Goal: Task Accomplishment & Management: Manage account settings

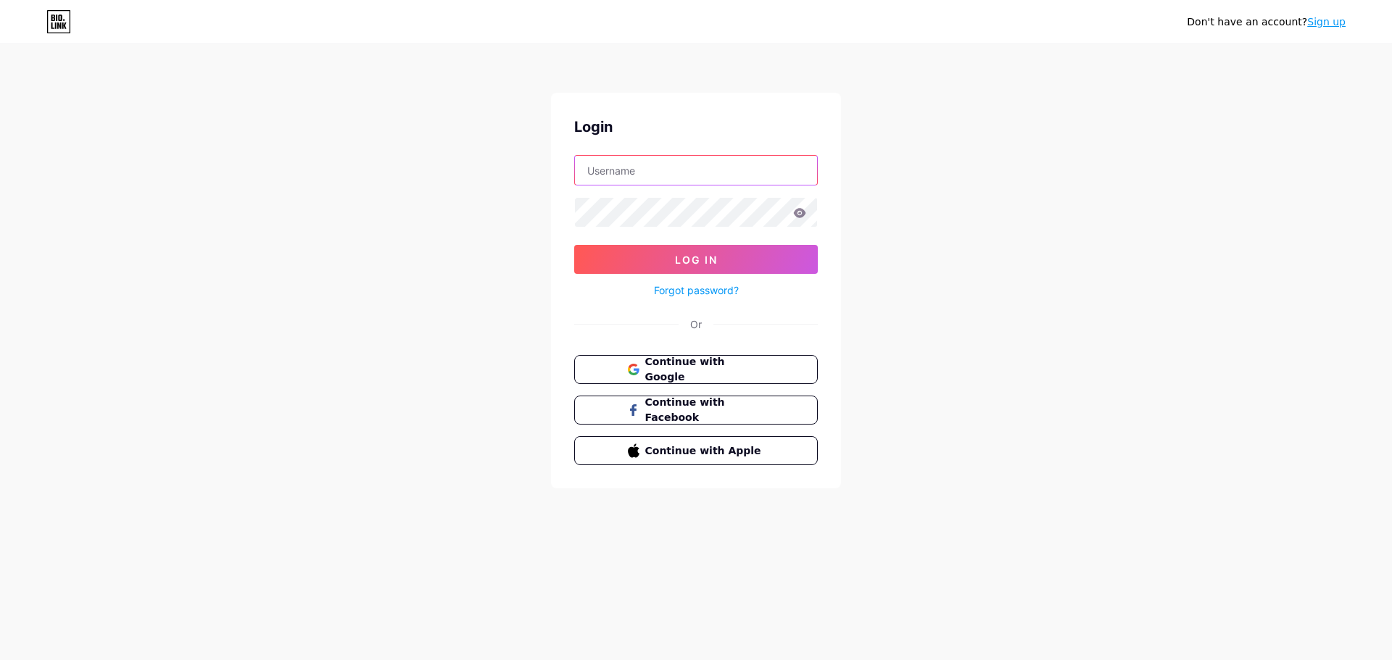
type input "[DOMAIN_NAME][EMAIL_ADDRESS][DOMAIN_NAME]"
click at [742, 269] on button "Log In" at bounding box center [696, 259] width 244 height 29
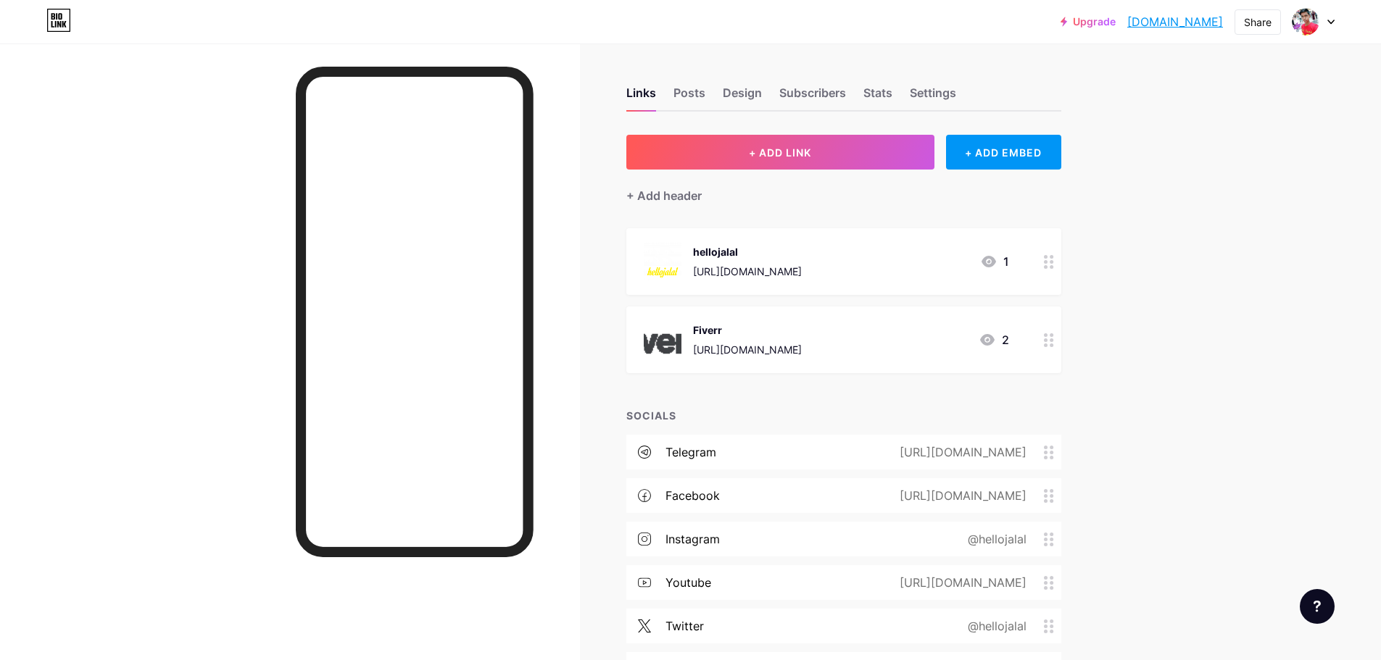
click at [1042, 338] on div at bounding box center [1049, 340] width 25 height 67
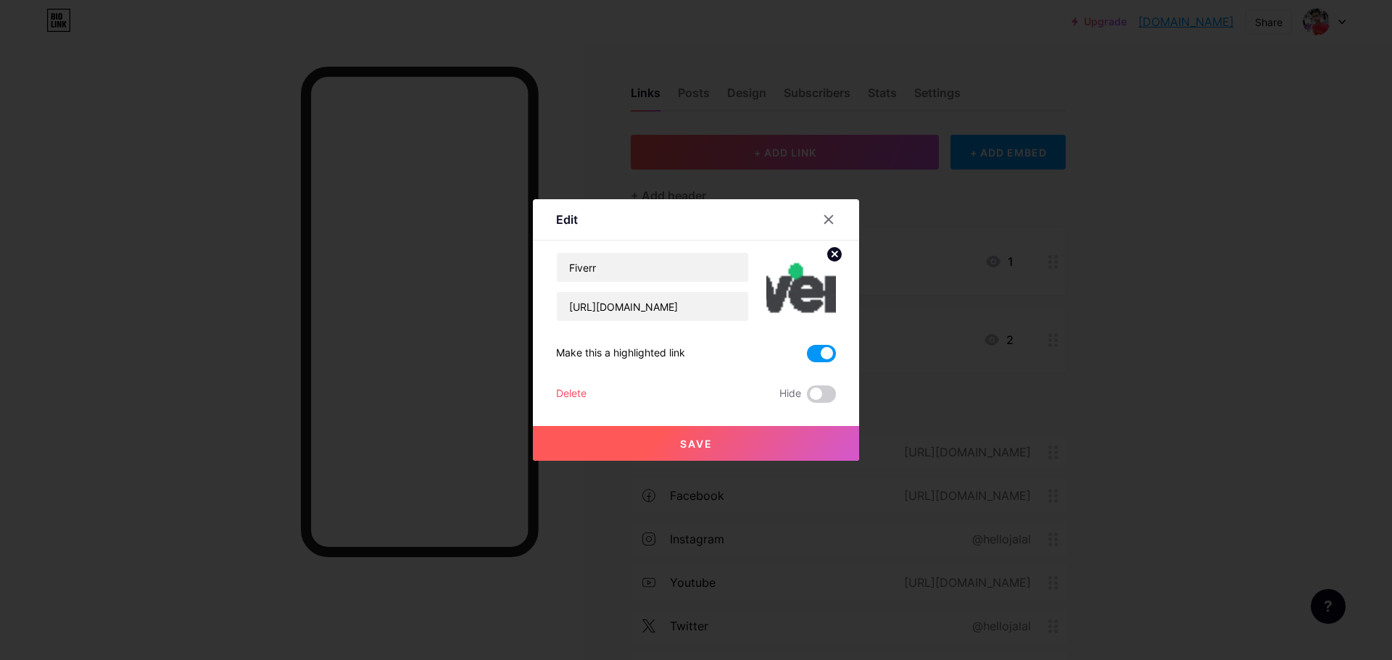
click at [565, 395] on div "Delete" at bounding box center [571, 394] width 30 height 17
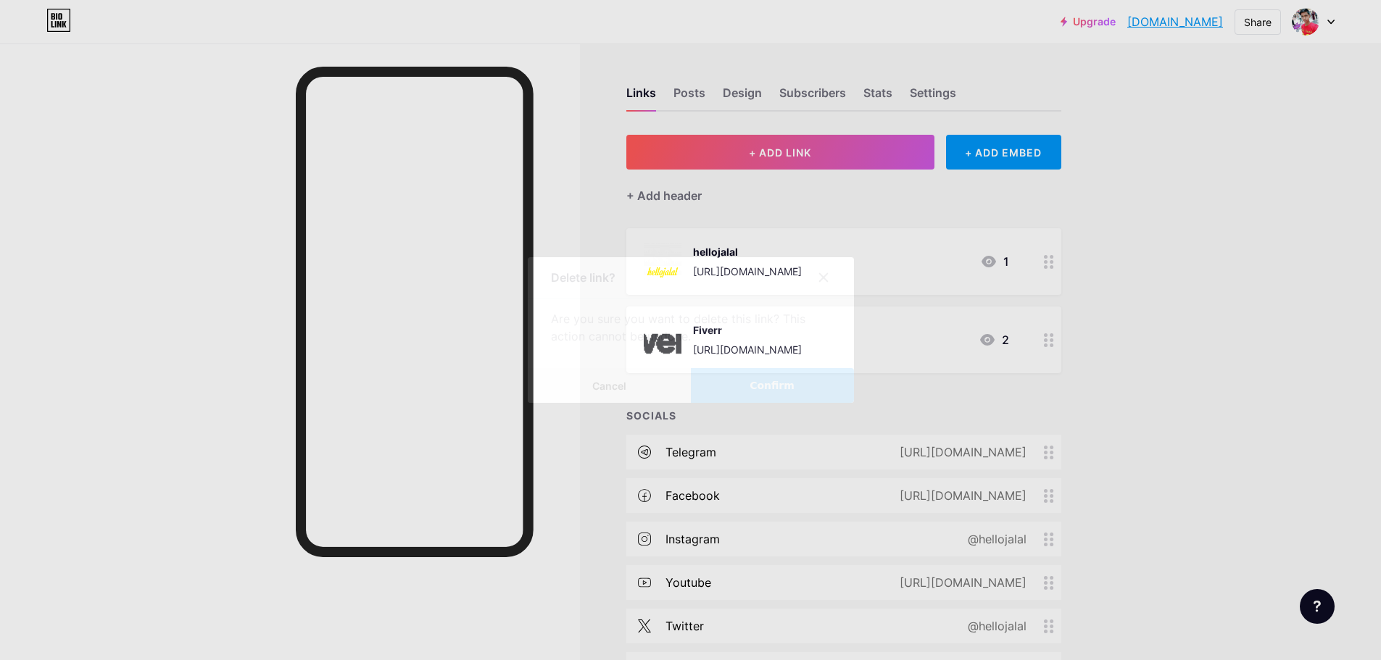
click at [795, 394] on button "Confirm" at bounding box center [772, 385] width 163 height 35
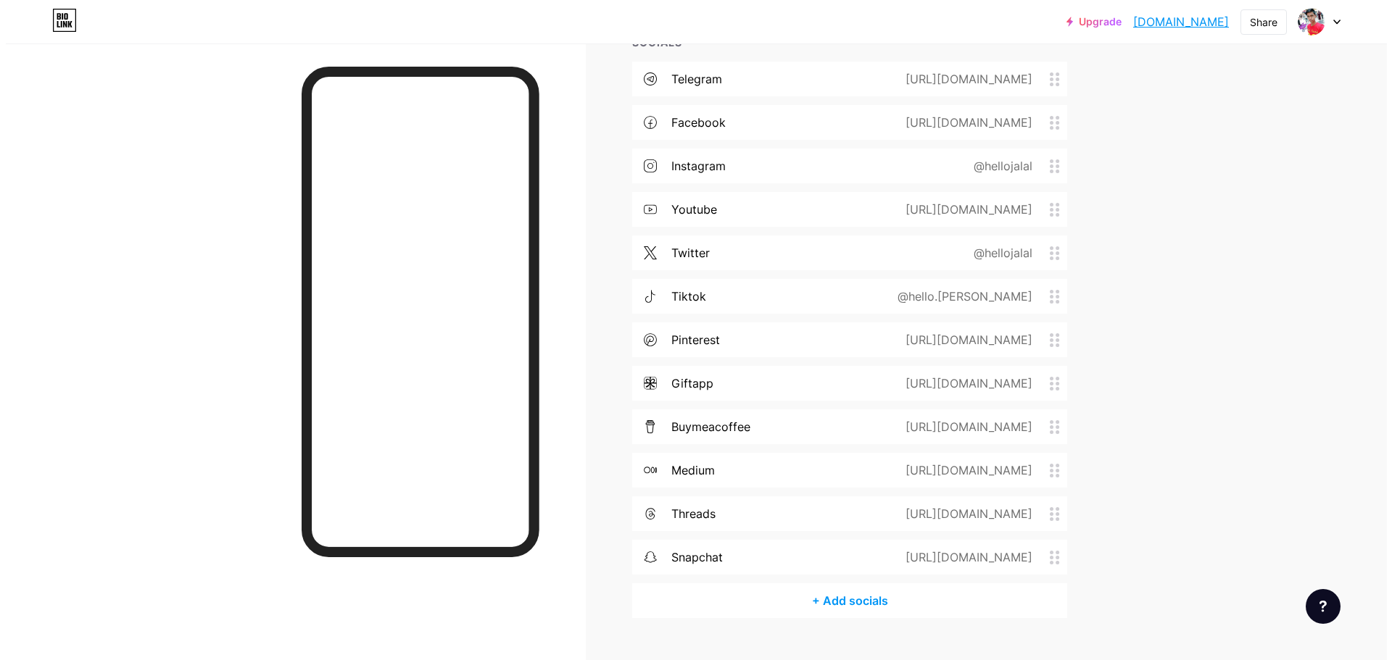
scroll to position [325, 0]
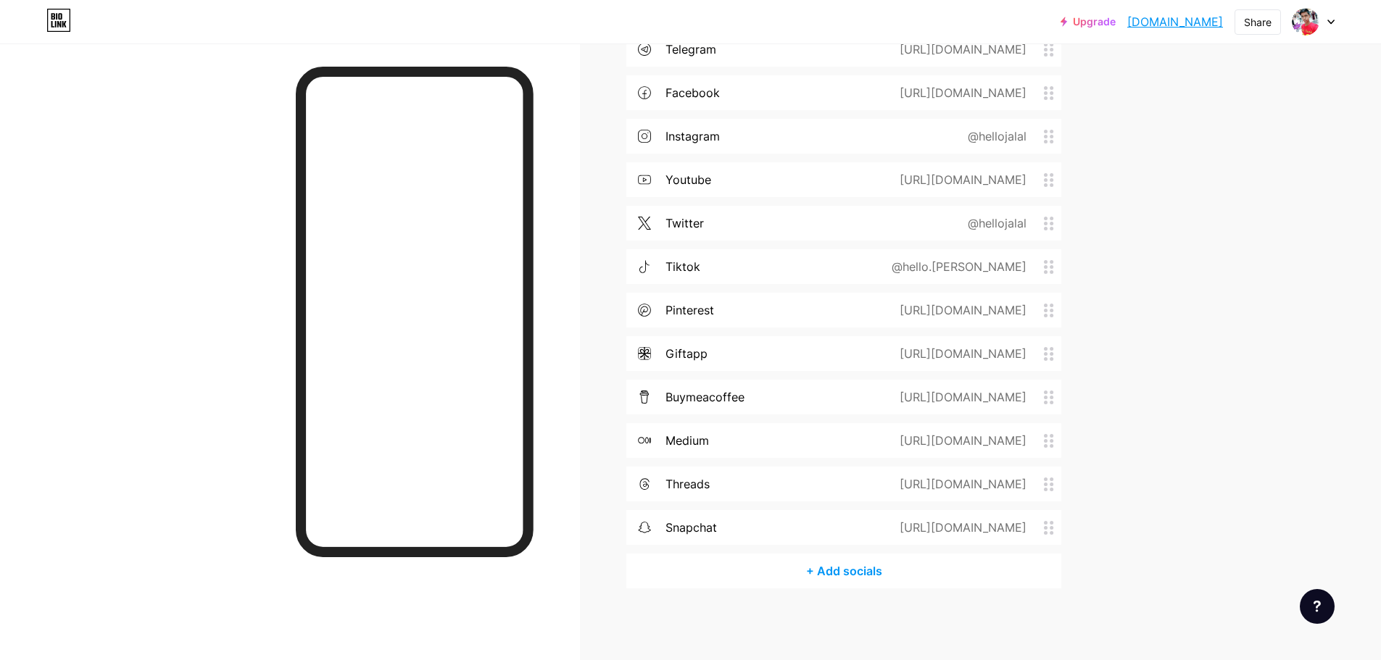
click at [866, 573] on div "+ Add socials" at bounding box center [843, 571] width 435 height 35
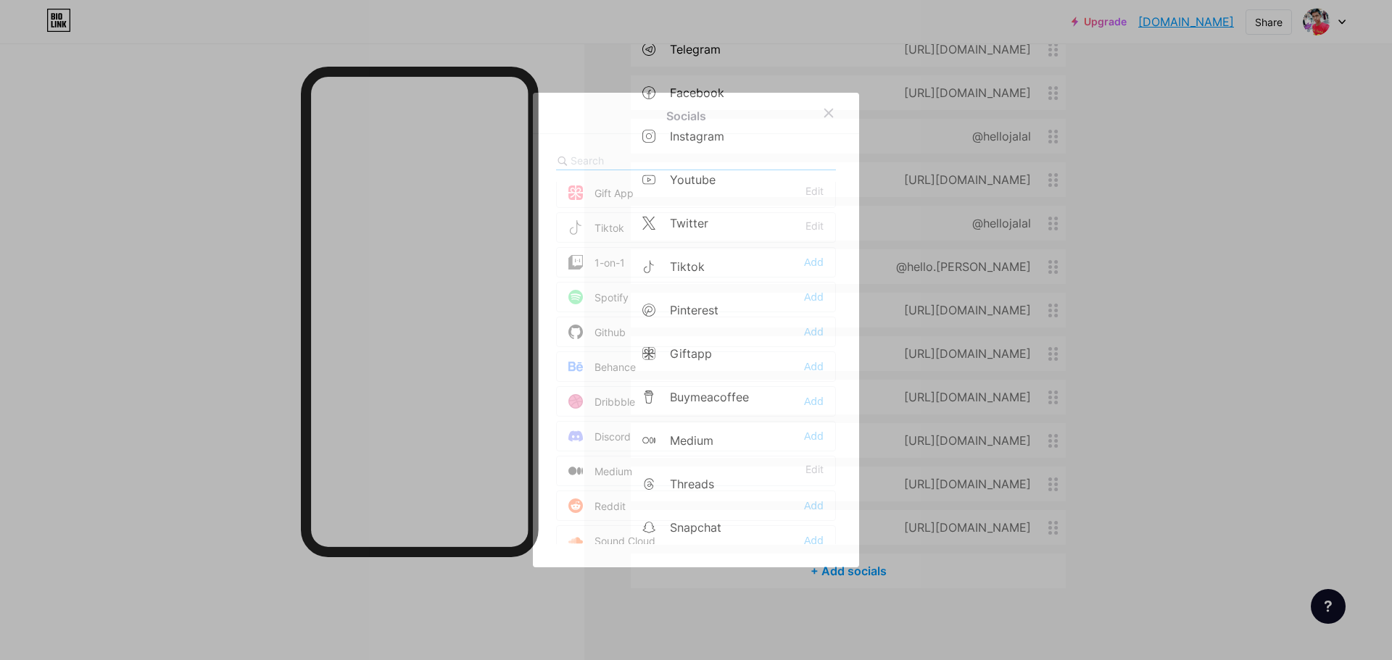
scroll to position [241, 0]
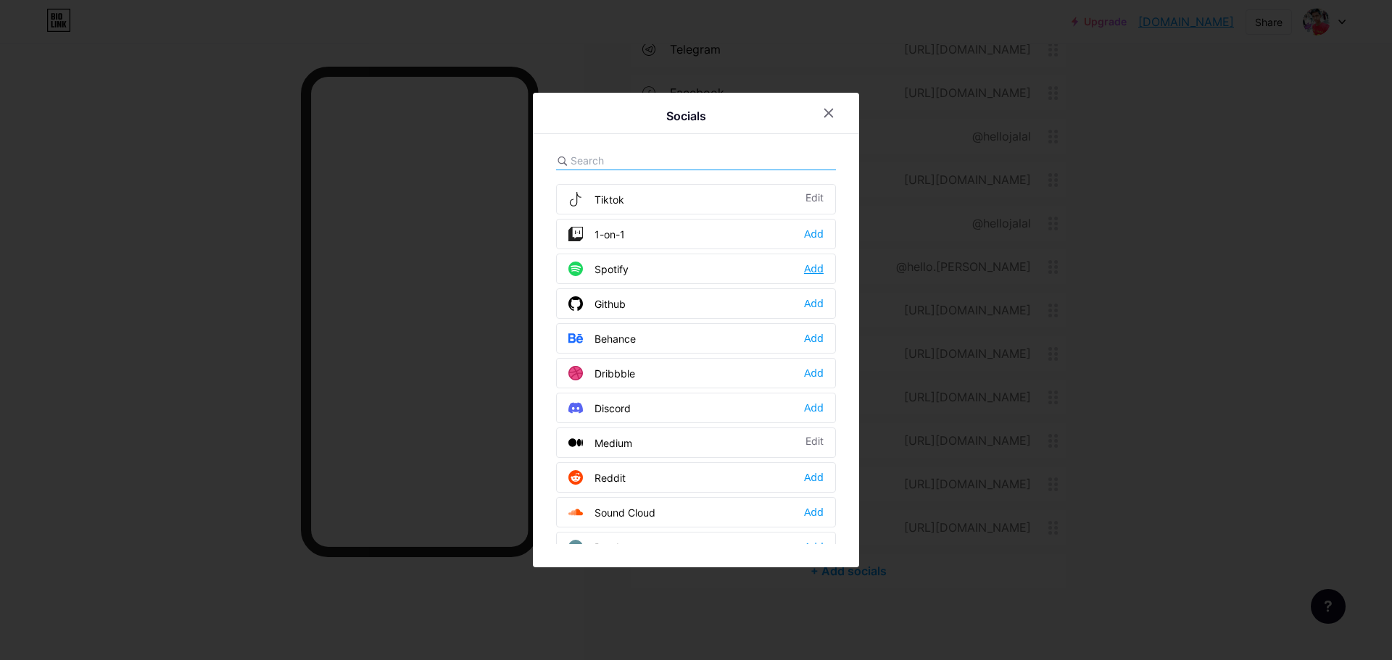
click at [810, 270] on div "Add" at bounding box center [814, 269] width 20 height 14
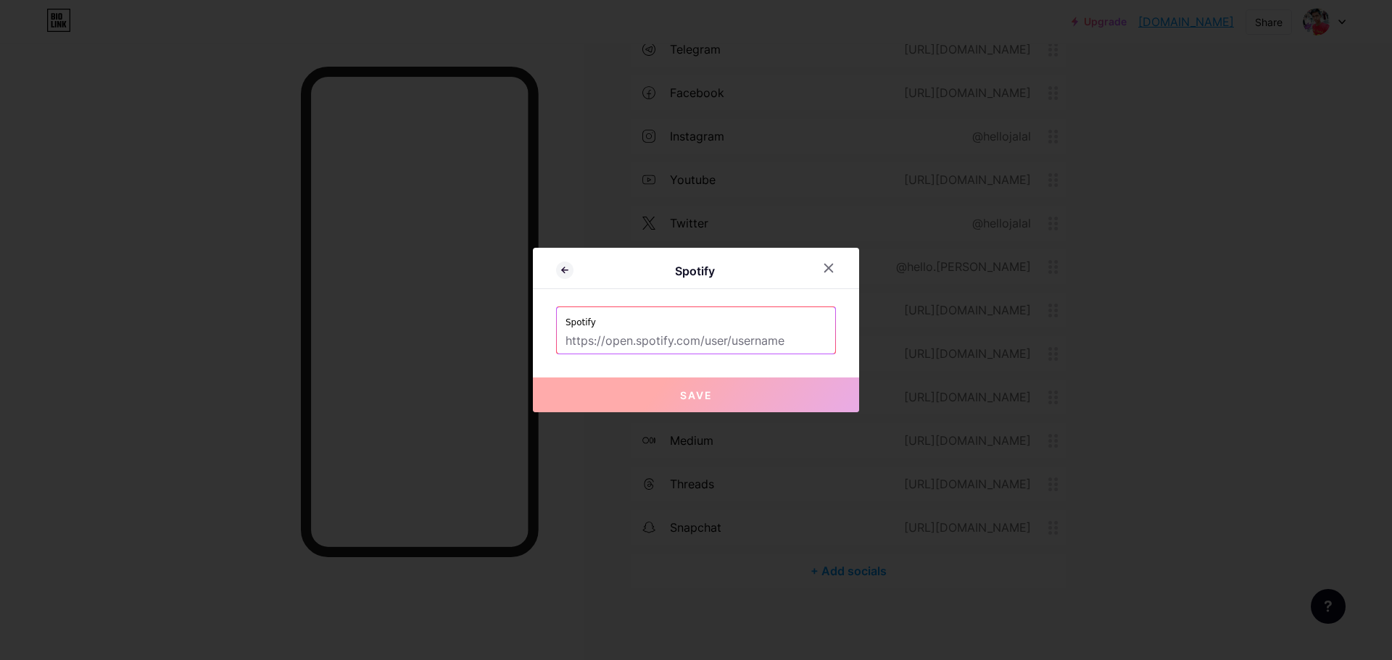
click at [768, 336] on input "text" at bounding box center [695, 341] width 261 height 25
